Goal: Information Seeking & Learning: Learn about a topic

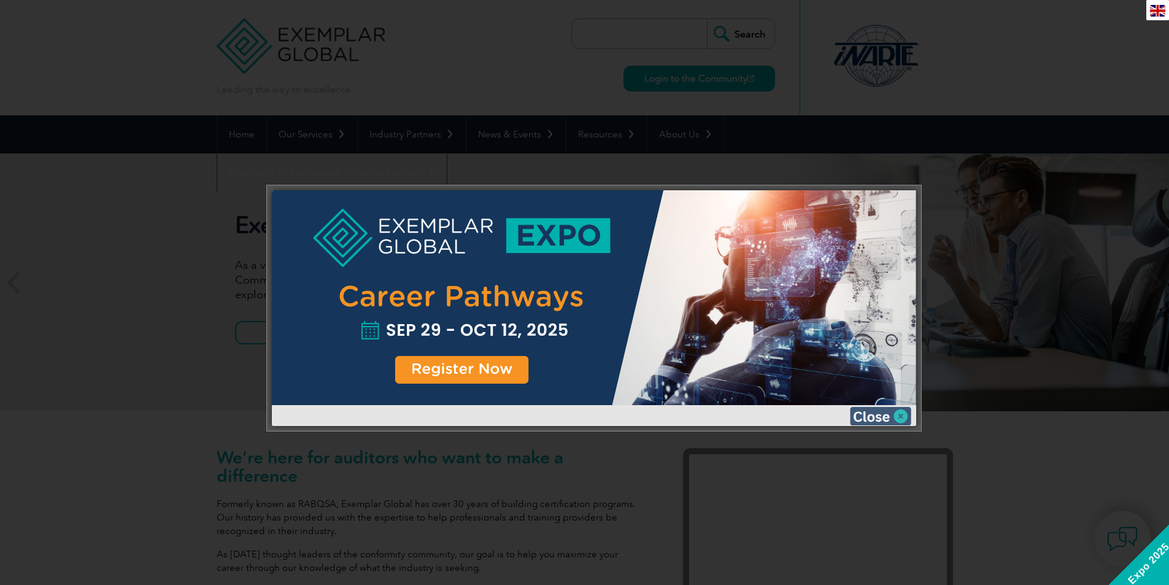
click at [880, 422] on img at bounding box center [880, 416] width 61 height 18
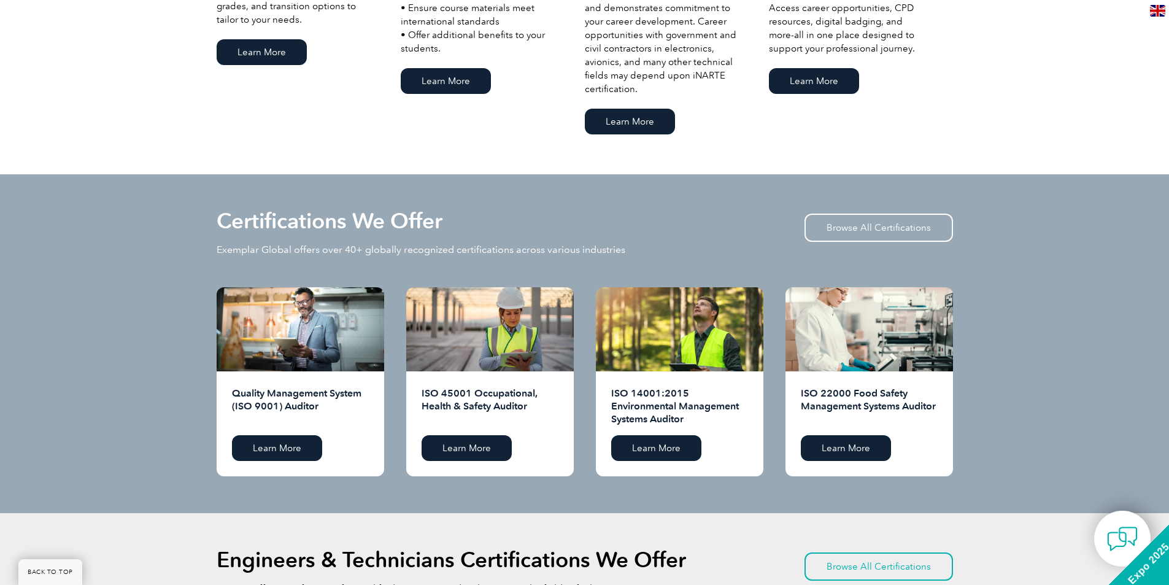
scroll to position [1043, 0]
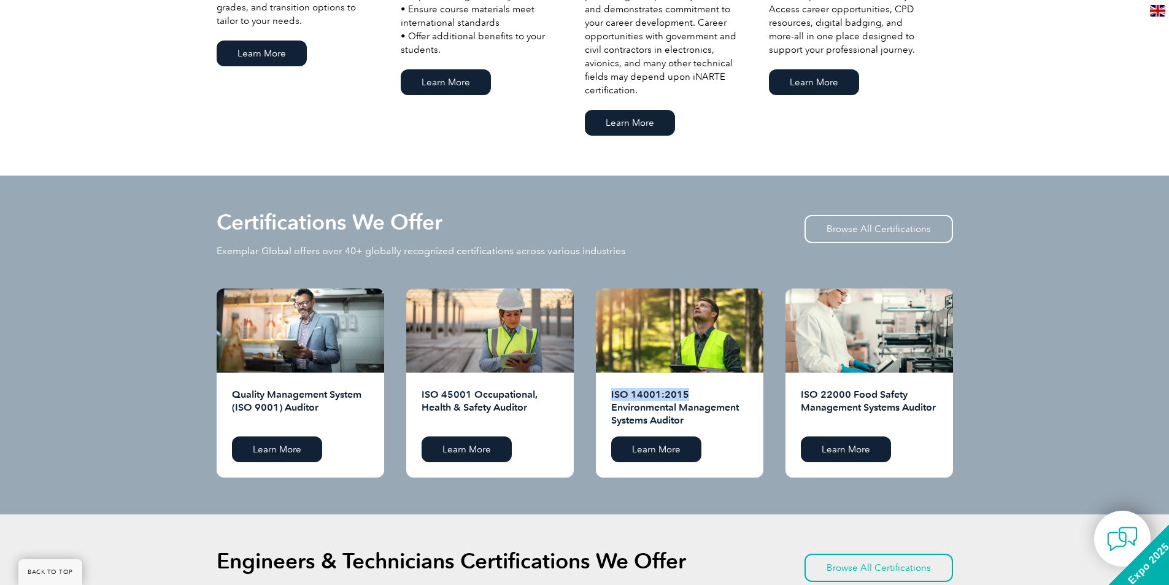
drag, startPoint x: 609, startPoint y: 393, endPoint x: 688, endPoint y: 393, distance: 79.1
click at [688, 393] on div "ISO 14001:2015 Environmental Management Systems Auditor Learn More" at bounding box center [679, 424] width 167 height 105
copy h2 "ISO 14001:2015"
drag, startPoint x: 238, startPoint y: 404, endPoint x: 276, endPoint y: 406, distance: 38.1
click at [276, 406] on h2 "Quality Management System (ISO 9001) Auditor" at bounding box center [300, 407] width 137 height 39
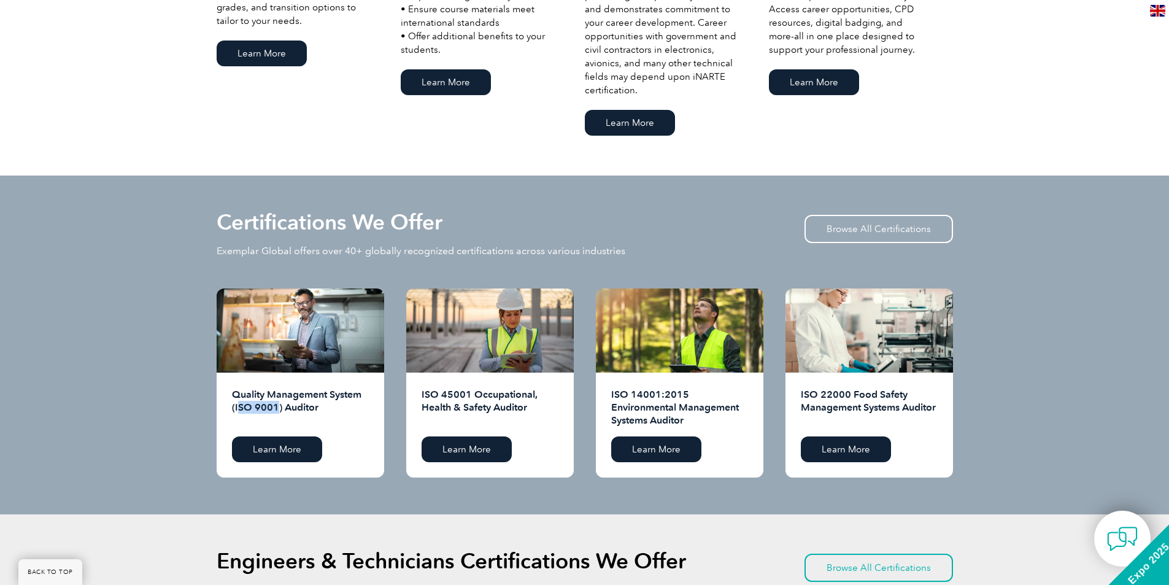
drag, startPoint x: 244, startPoint y: 407, endPoint x: 237, endPoint y: 406, distance: 6.9
click at [244, 407] on h2 "Quality Management System (ISO 9001) Auditor" at bounding box center [300, 407] width 137 height 39
click at [235, 406] on h2 "Quality Management System (ISO 9001) Auditor" at bounding box center [300, 407] width 137 height 39
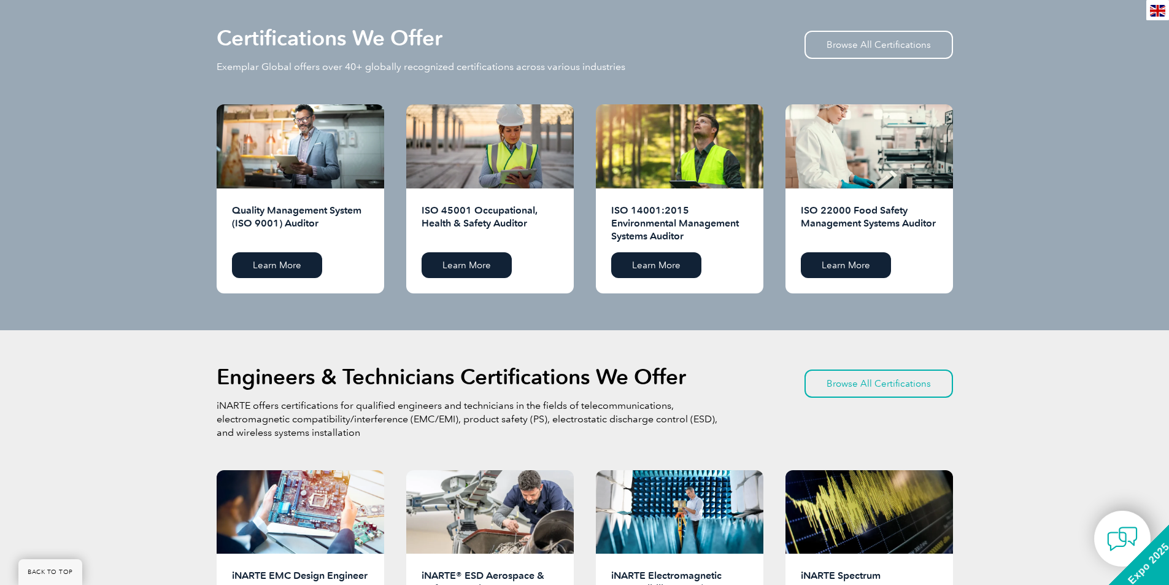
scroll to position [1411, 0]
